Goal: Navigation & Orientation: Find specific page/section

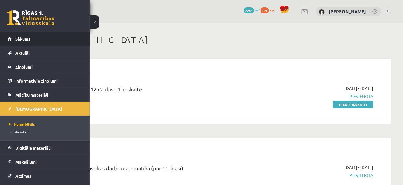
click at [10, 41] on link "Sākums" at bounding box center [45, 39] width 74 height 14
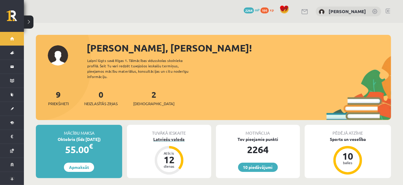
click at [172, 136] on div "Latviešu valoda" at bounding box center [169, 139] width 84 height 6
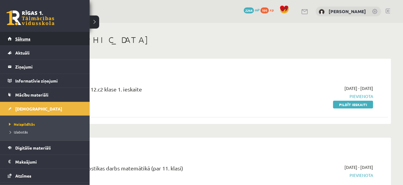
click at [11, 40] on link "Sākums" at bounding box center [45, 39] width 74 height 14
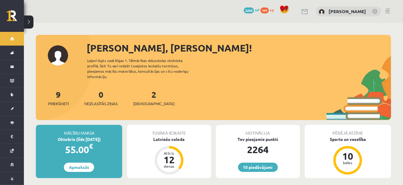
click at [387, 9] on link at bounding box center [388, 11] width 4 height 5
